Goal: Task Accomplishment & Management: Manage account settings

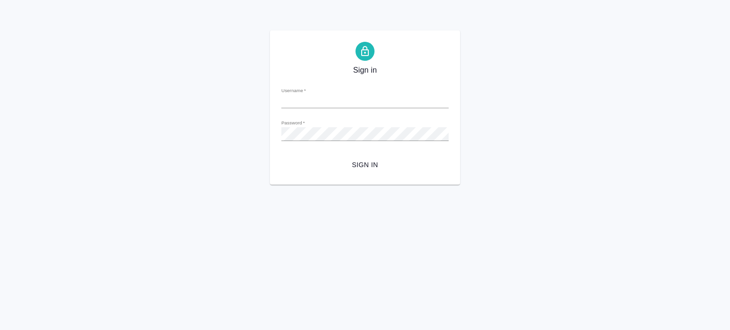
type input "a.mamedova@awatera.com"
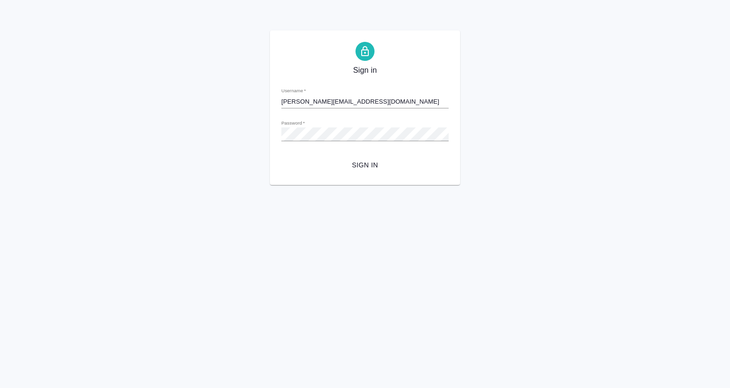
click at [374, 162] on span "Sign in" at bounding box center [365, 165] width 152 height 12
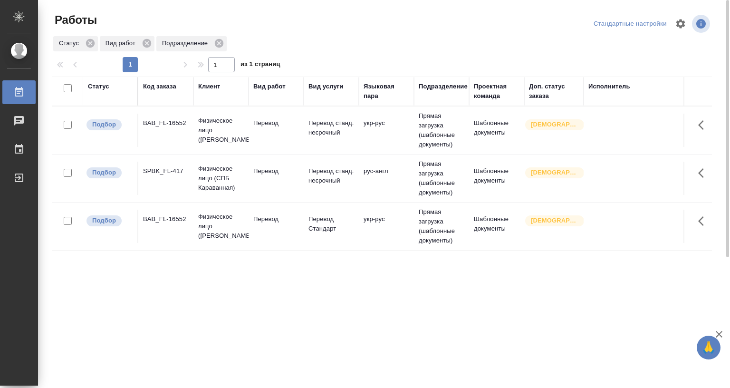
click at [197, 134] on td "Физическое лицо (Бабушкинская)" at bounding box center [220, 130] width 55 height 38
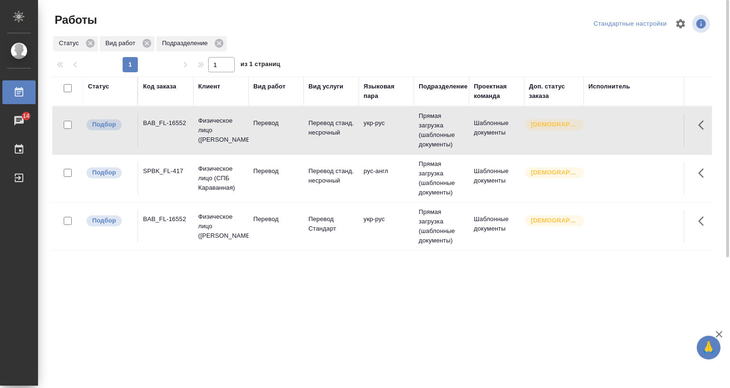
click at [175, 219] on div "BAB_FL-16552" at bounding box center [166, 219] width 46 height 10
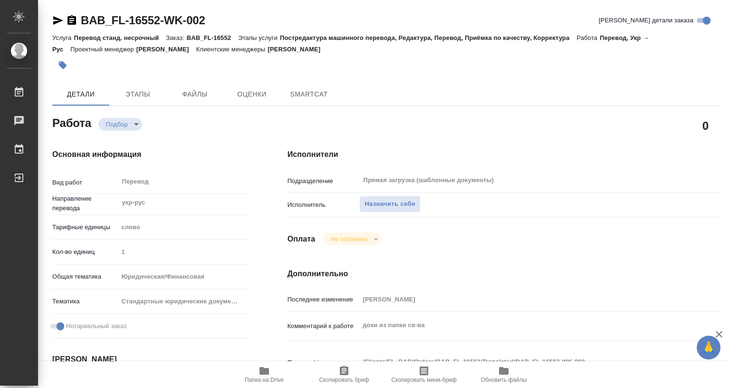
type textarea "x"
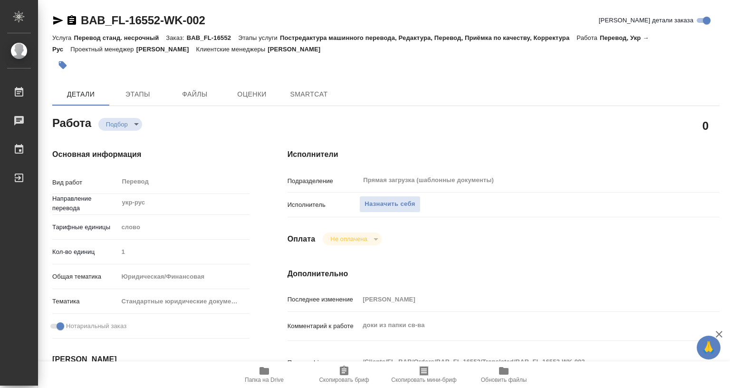
type textarea "x"
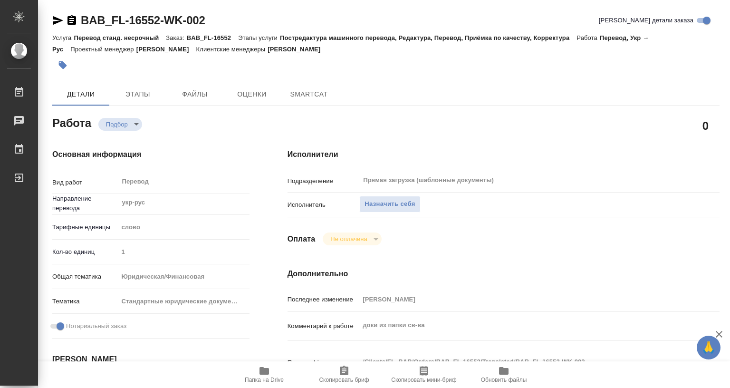
type textarea "x"
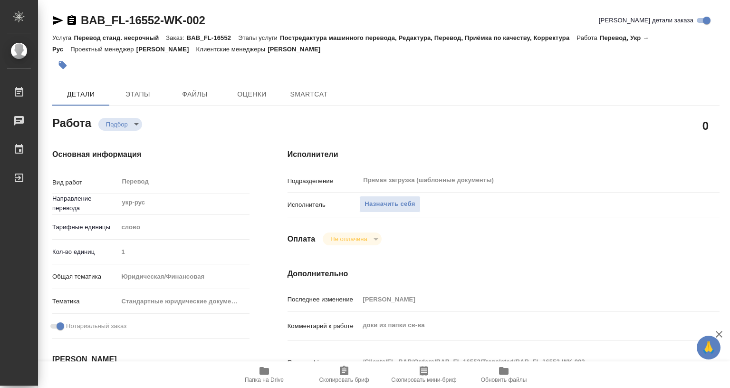
type textarea "x"
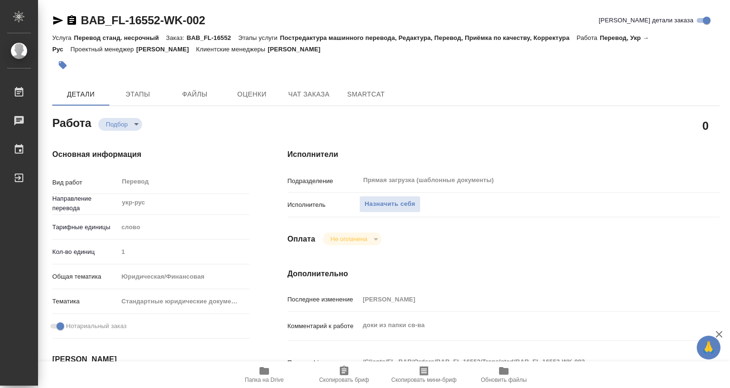
type textarea "x"
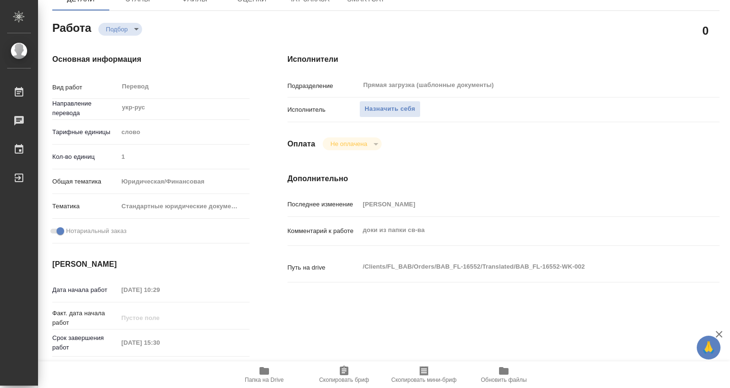
type textarea "x"
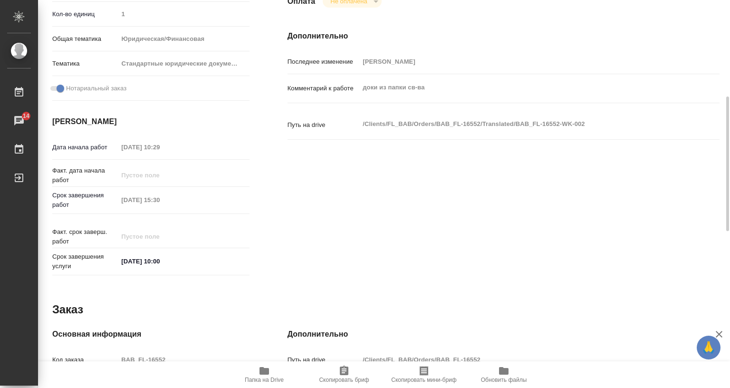
scroll to position [143, 0]
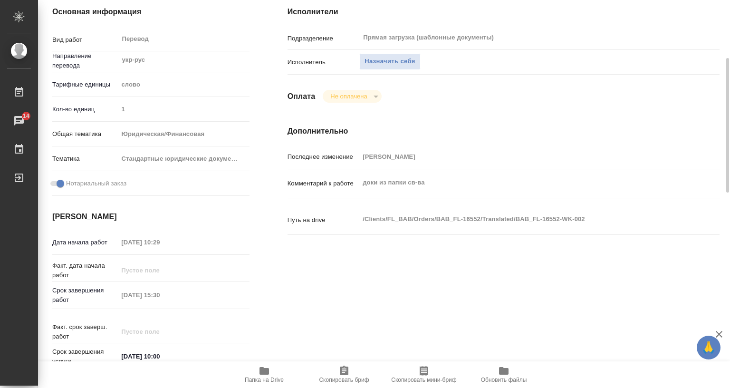
click at [348, 330] on icon "button" at bounding box center [344, 370] width 9 height 10
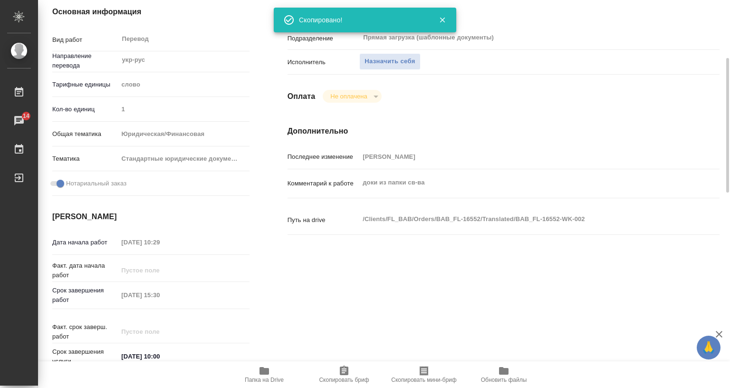
click at [270, 330] on span "Папка на Drive" at bounding box center [264, 379] width 39 height 7
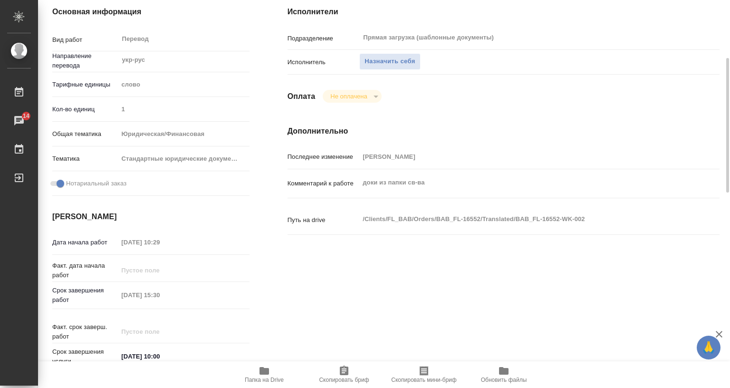
scroll to position [0, 0]
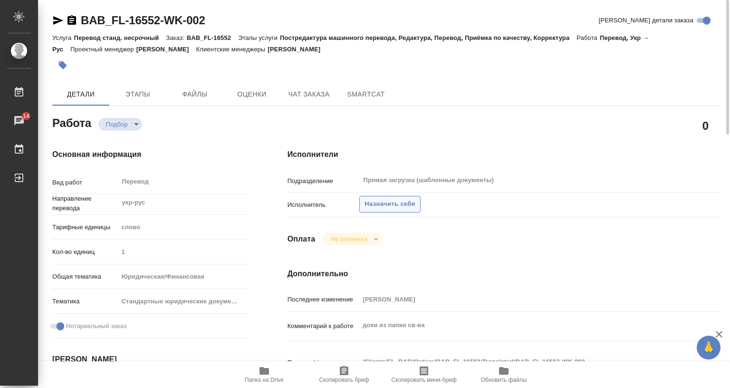
click at [394, 206] on span "Назначить себя" at bounding box center [389, 204] width 50 height 11
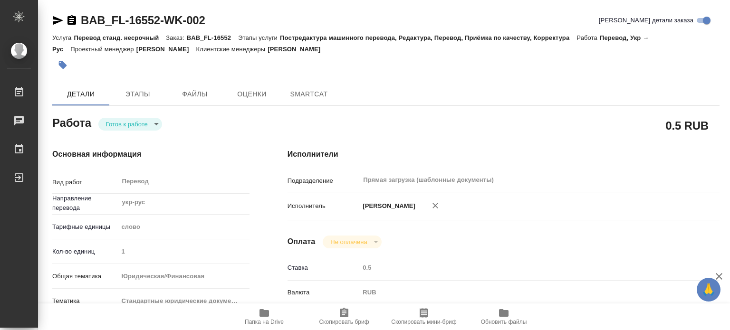
type textarea "x"
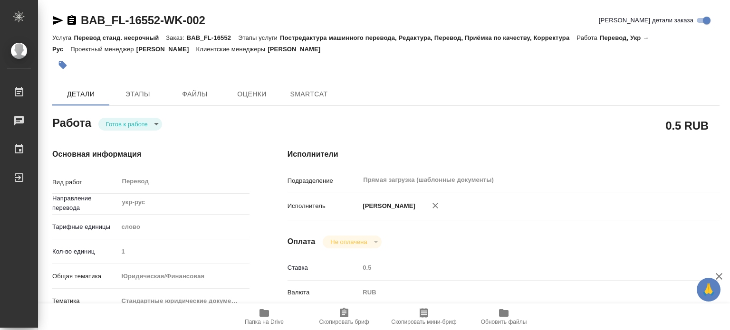
type textarea "x"
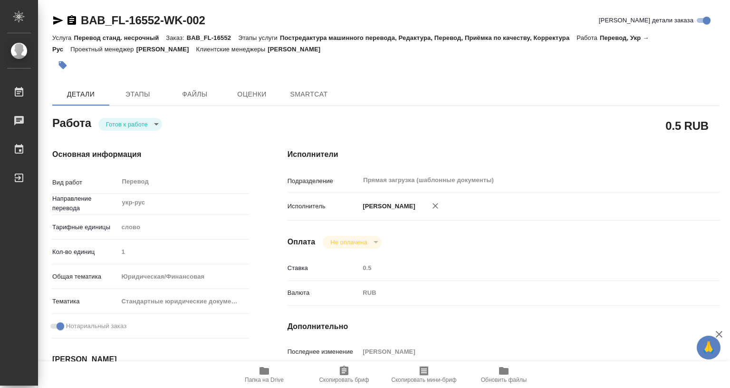
type textarea "x"
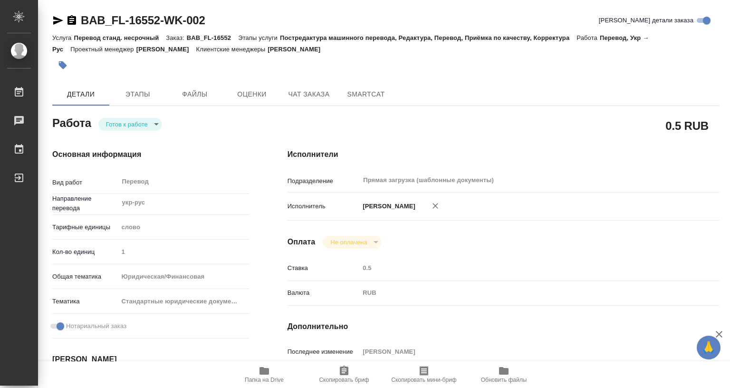
type textarea "x"
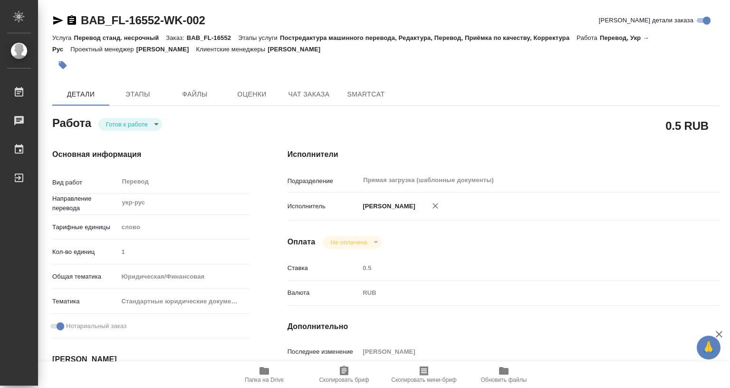
type textarea "x"
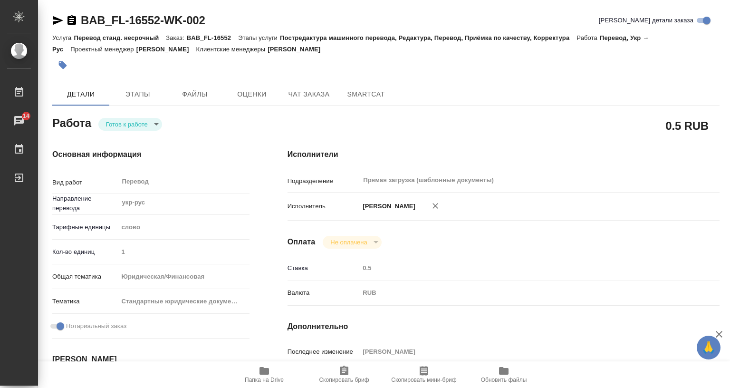
click at [142, 122] on body "🙏 .cls-1 fill:#fff; AWATERA Mamedova Arzu Работы 14 Чаты График Выйти BAB_FL-16…" at bounding box center [365, 194] width 730 height 388
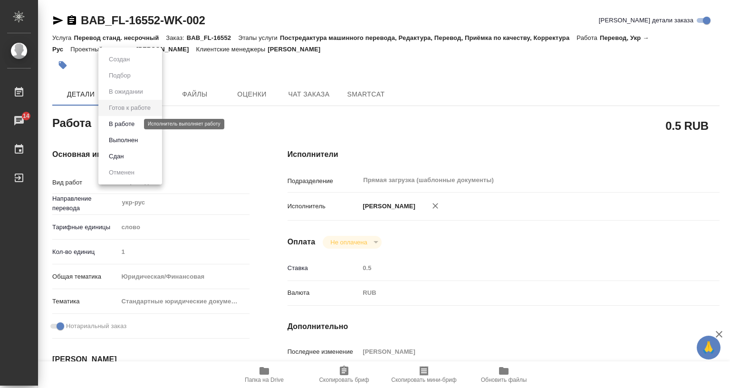
click at [124, 123] on button "В работе" at bounding box center [121, 124] width 31 height 10
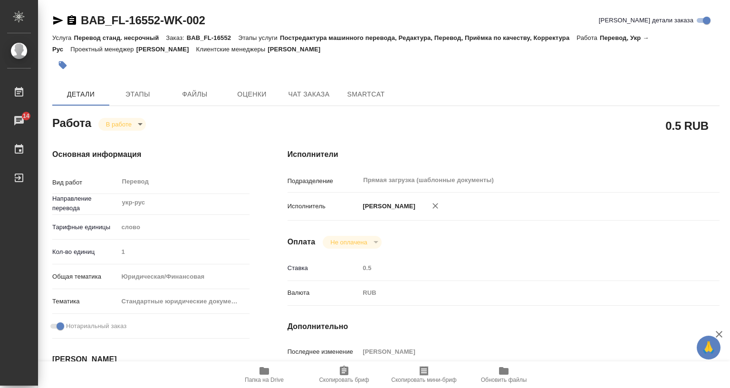
type textarea "x"
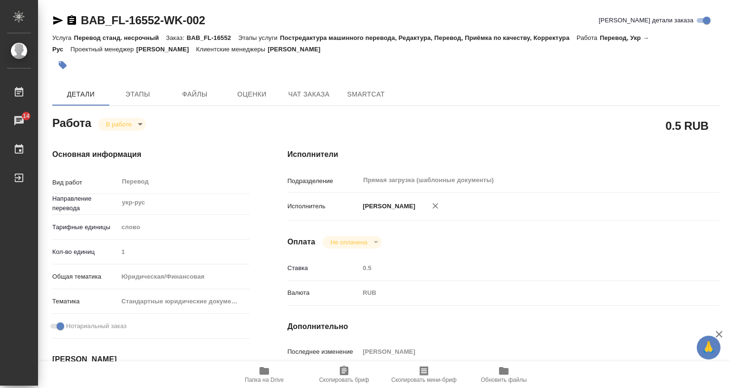
type textarea "x"
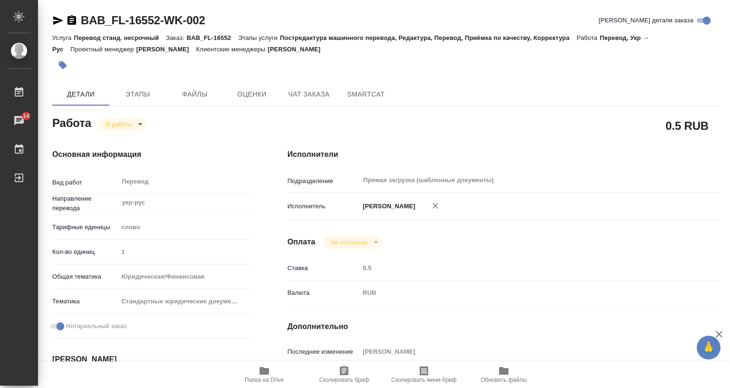
type textarea "x"
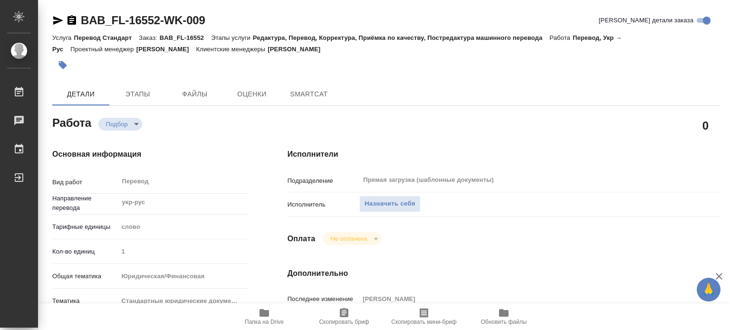
type textarea "x"
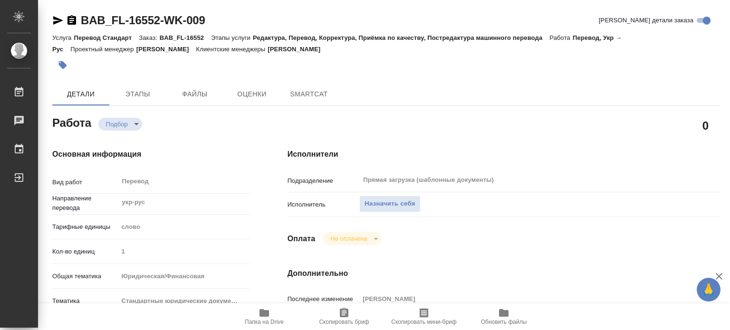
type textarea "x"
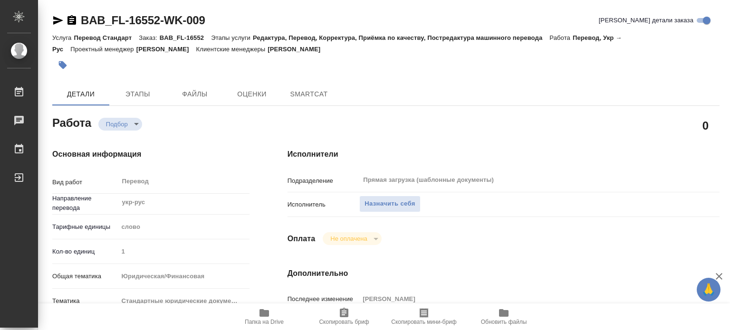
type textarea "x"
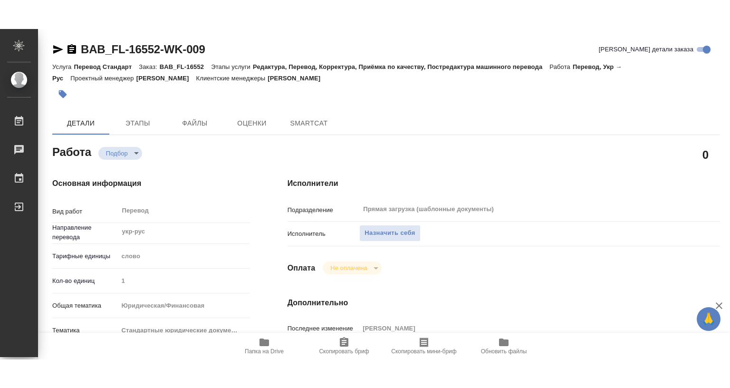
scroll to position [190, 0]
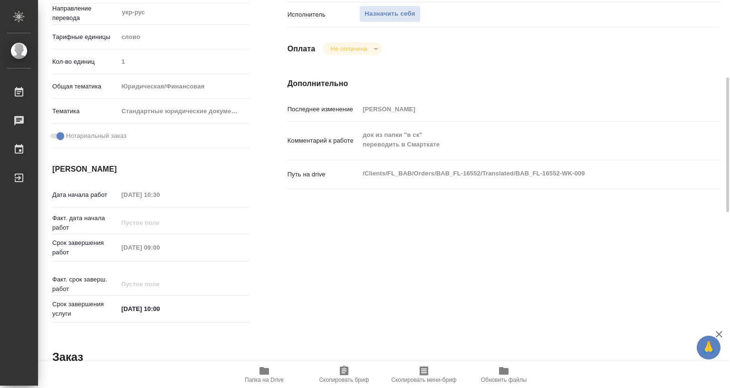
type textarea "x"
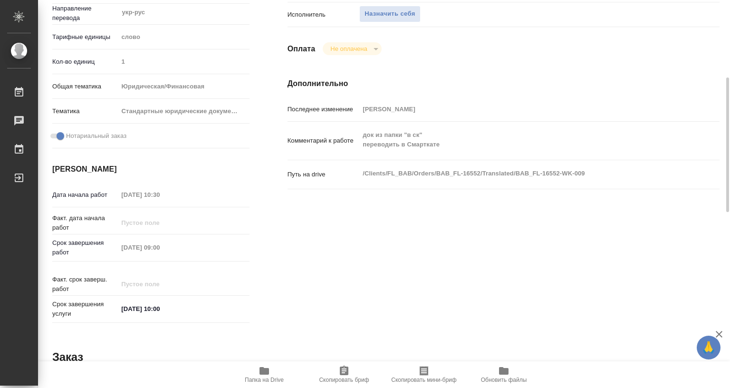
type textarea "x"
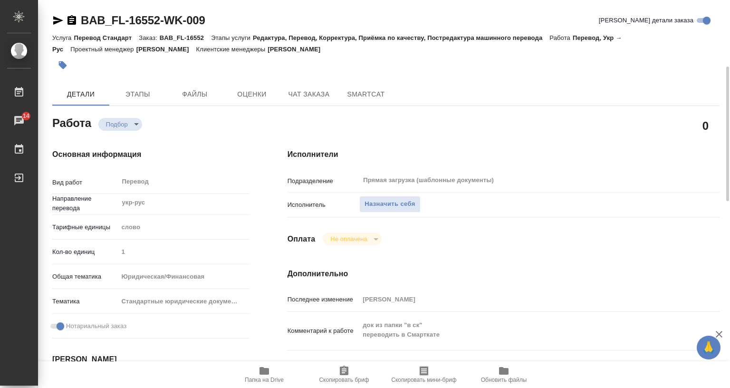
scroll to position [428, 0]
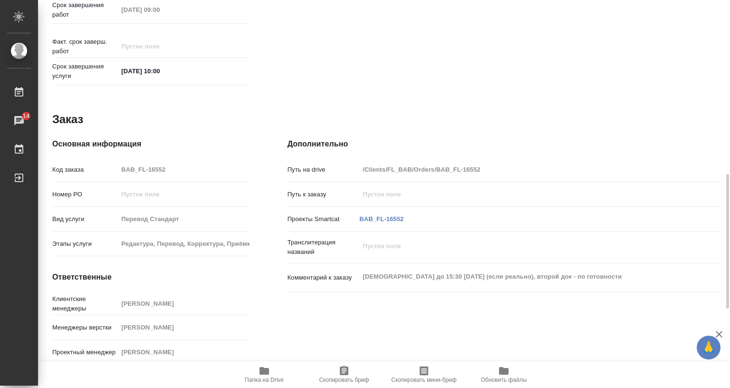
click at [515, 119] on div "Дополнительно Путь на drive /Clients/FL_BAB/Orders/BAB_FL-16552 Путь к заказу П…" at bounding box center [503, 253] width 470 height 268
